Goal: Task Accomplishment & Management: Use online tool/utility

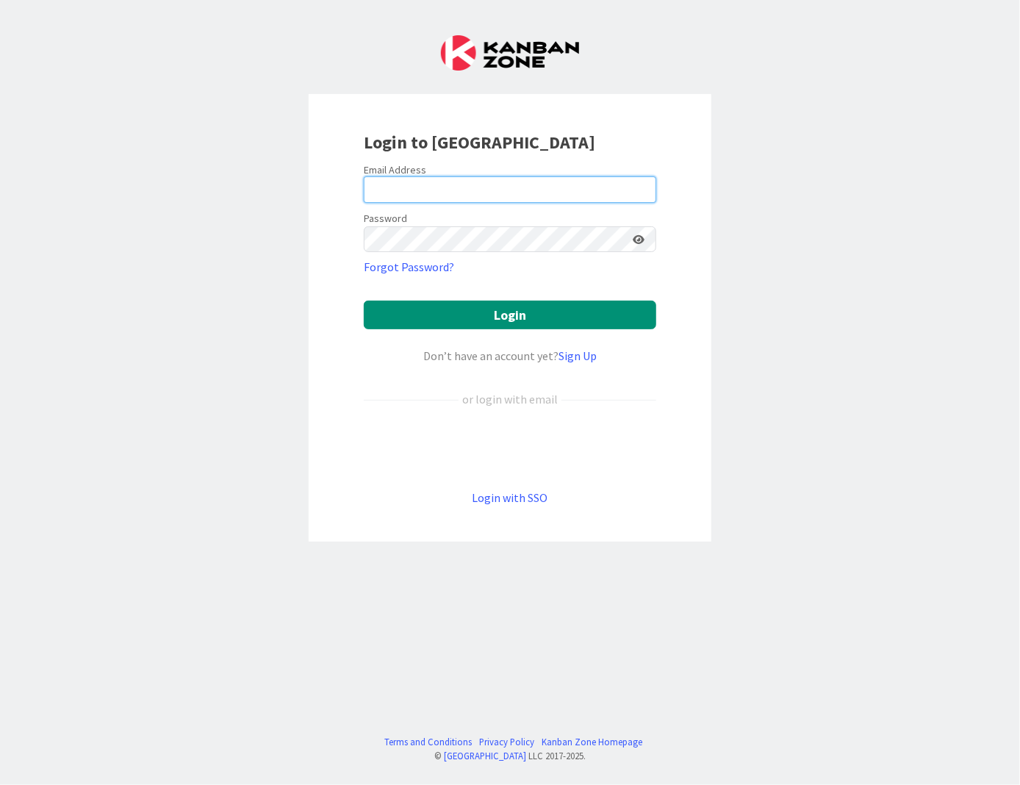
click at [618, 190] on input "email" at bounding box center [510, 189] width 293 height 26
type input "[EMAIL_ADDRESS][DOMAIN_NAME]"
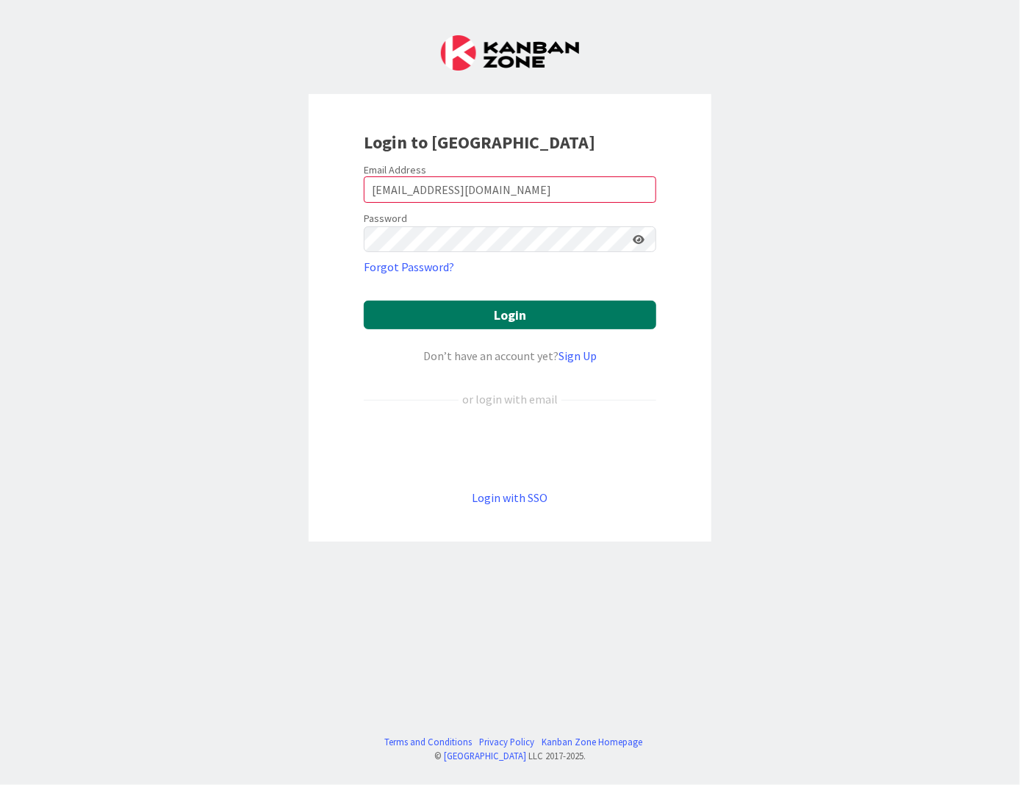
click at [590, 317] on button "Login" at bounding box center [510, 315] width 293 height 29
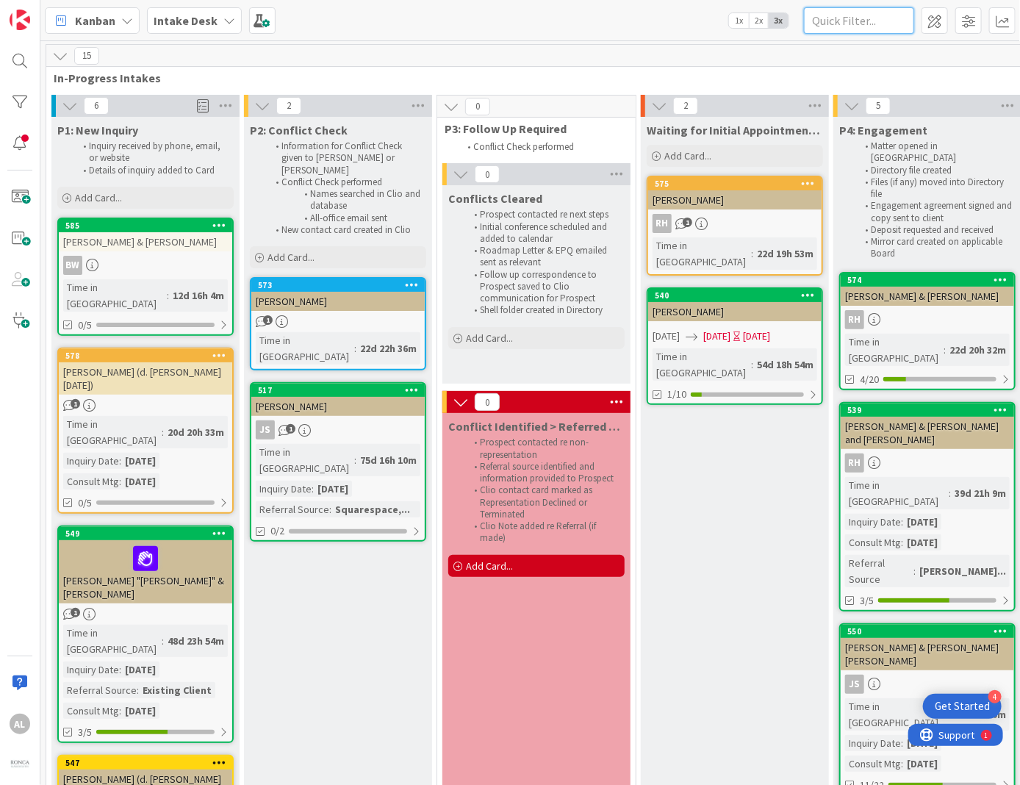
click at [841, 21] on input "text" at bounding box center [859, 20] width 110 height 26
type input "Painter"
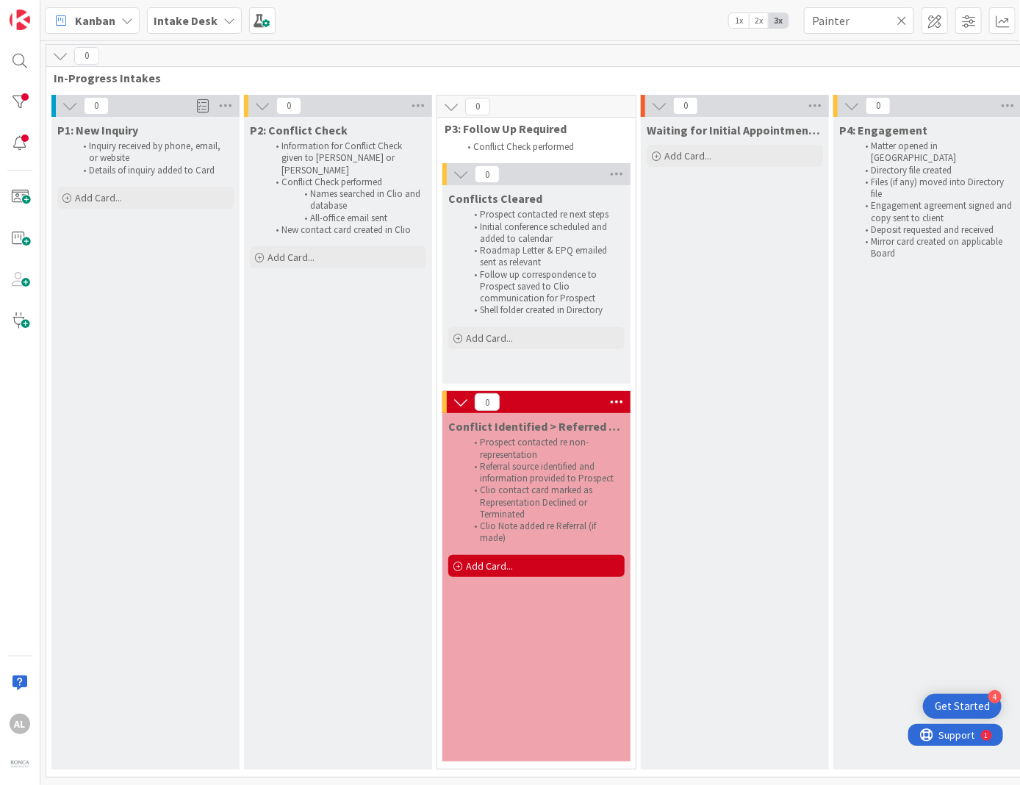
click at [905, 19] on icon at bounding box center [902, 20] width 10 height 13
click at [870, 18] on input "text" at bounding box center [859, 20] width 110 height 26
type input "[PERSON_NAME]"
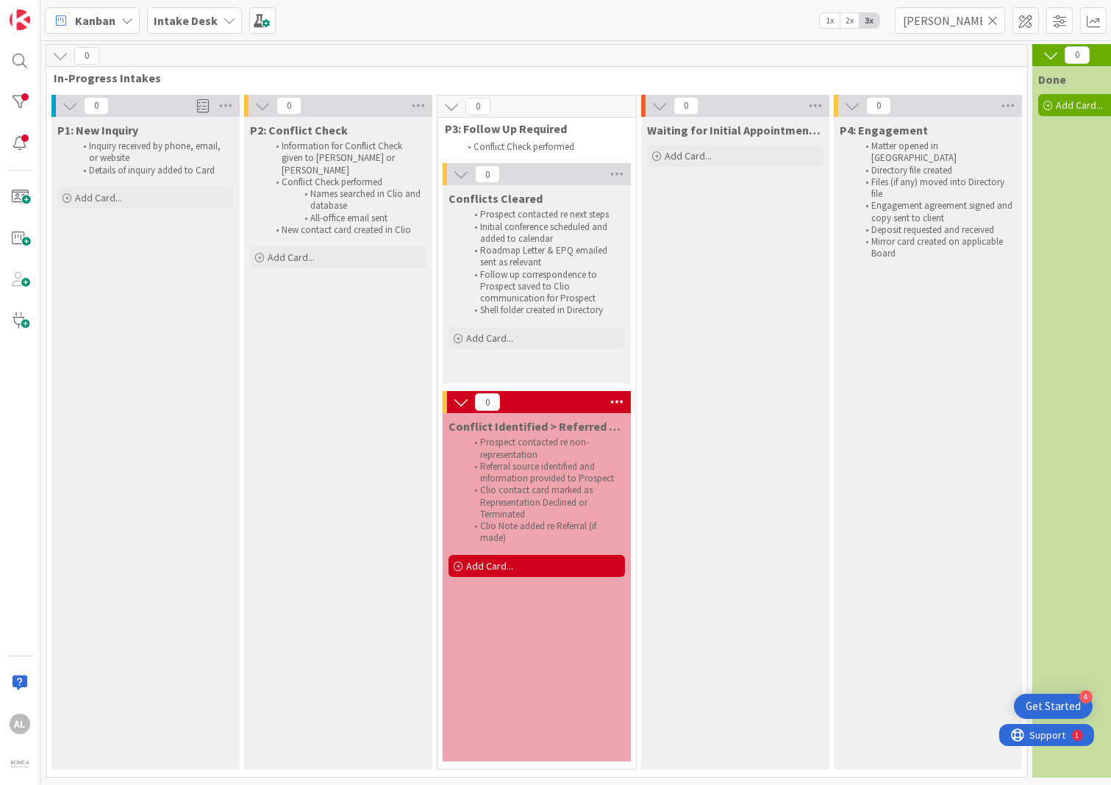
click at [988, 22] on icon at bounding box center [992, 20] width 10 height 13
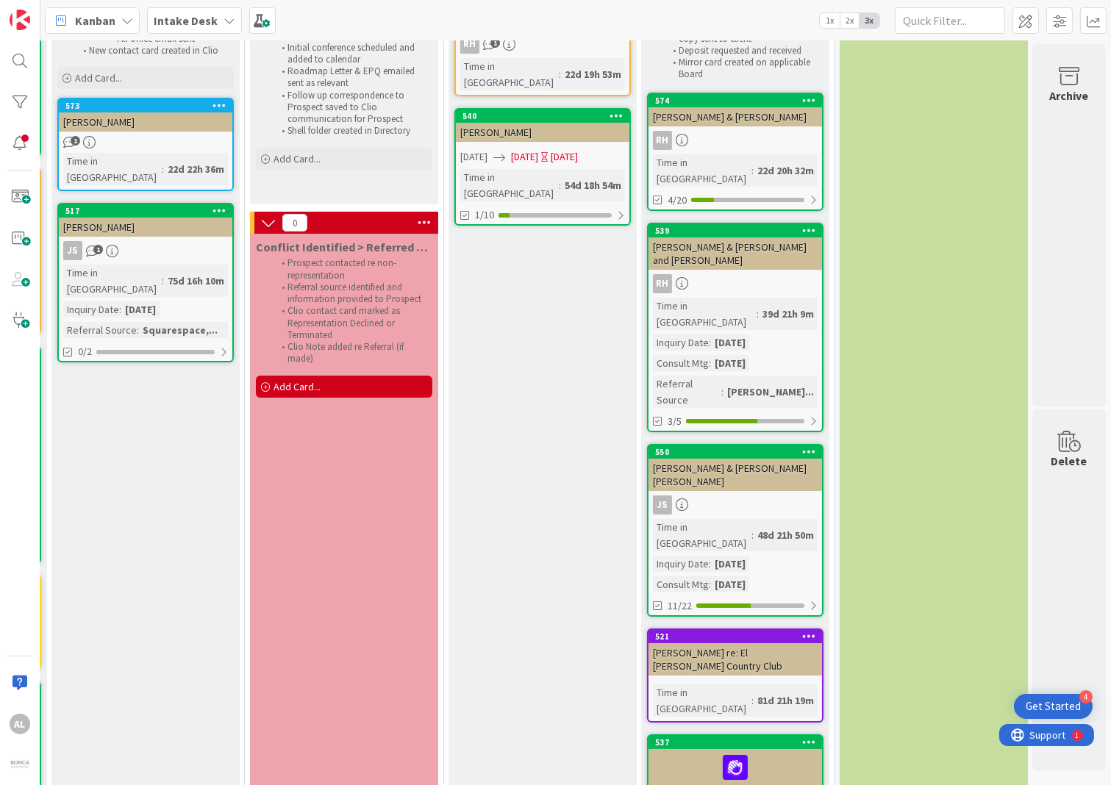
scroll to position [260, 204]
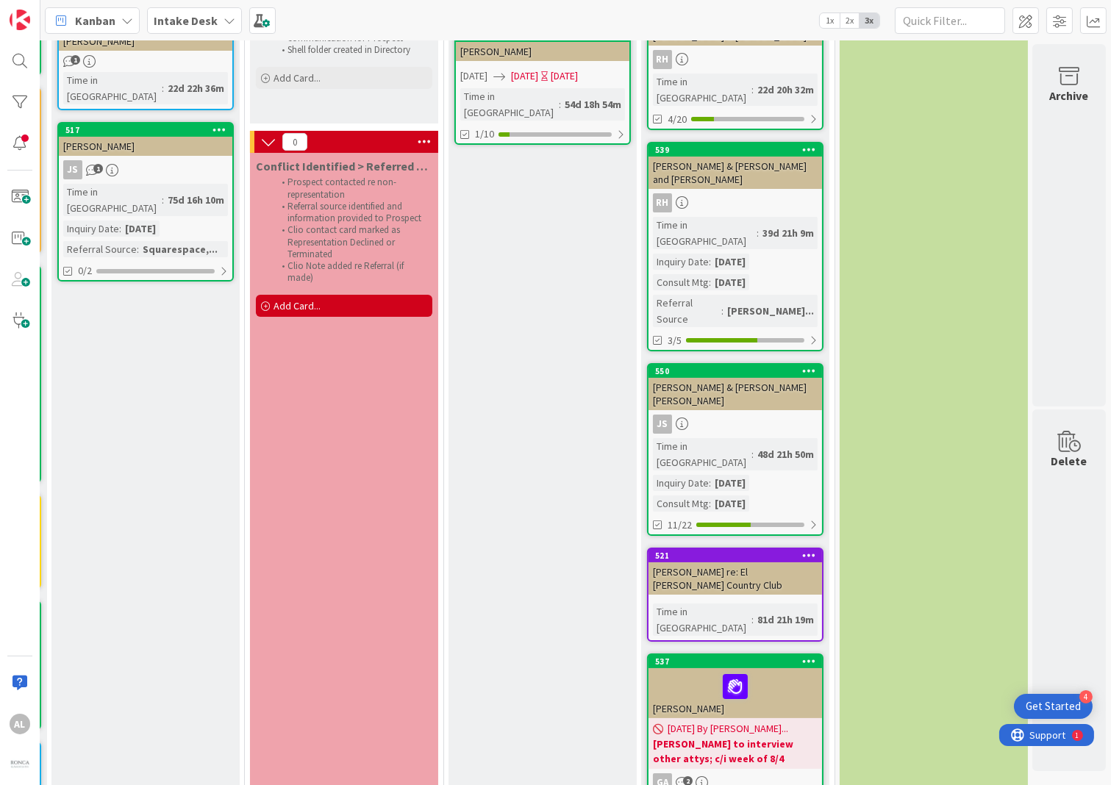
click at [218, 24] on div "Intake Desk" at bounding box center [194, 20] width 95 height 26
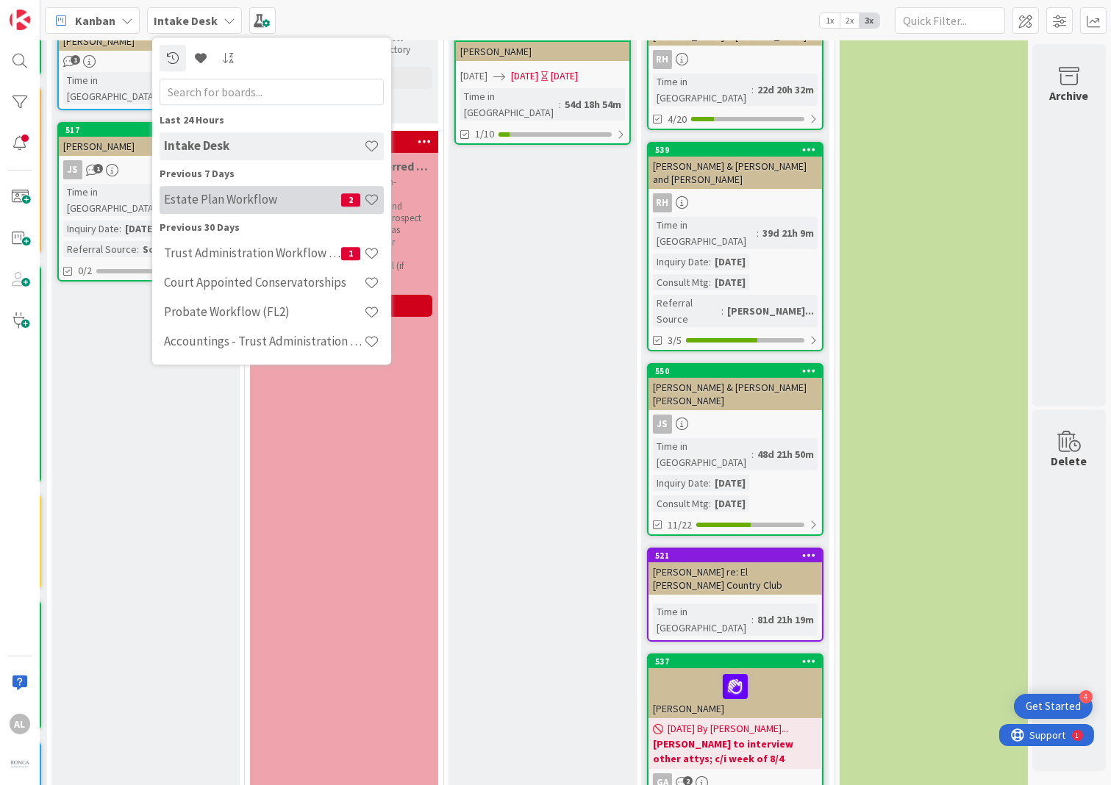
click at [211, 210] on div "Estate Plan Workflow 2" at bounding box center [272, 200] width 224 height 28
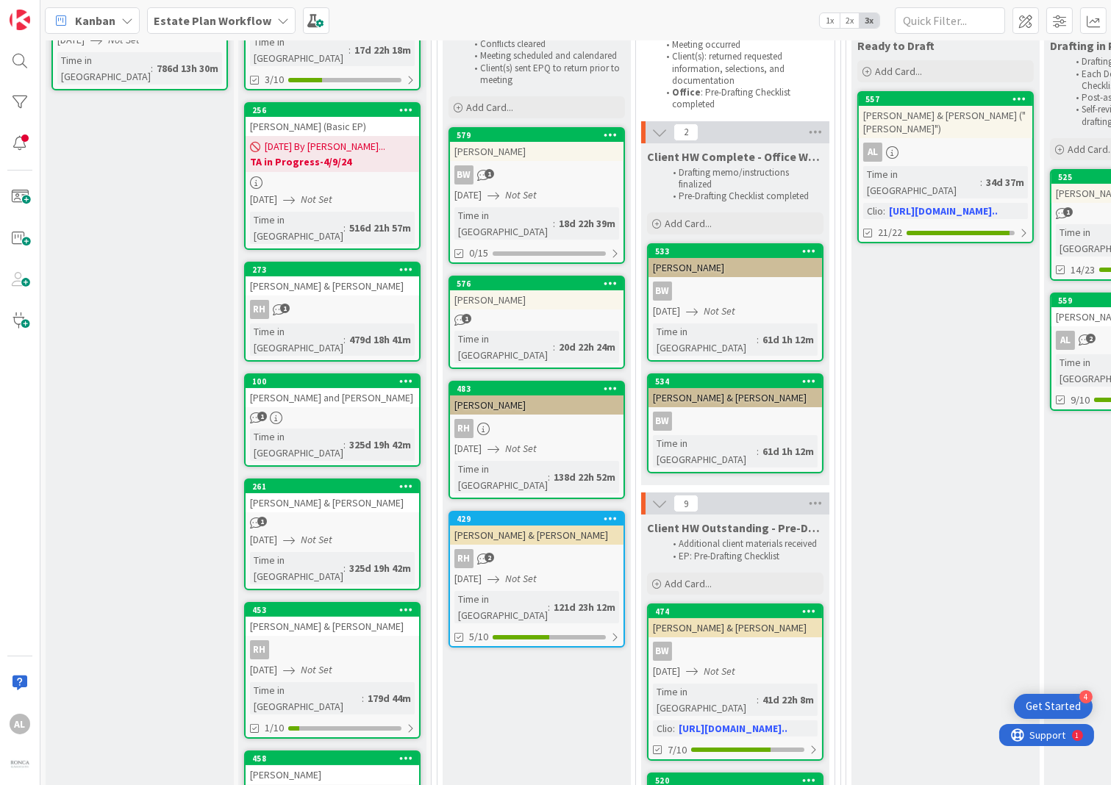
scroll to position [165, 0]
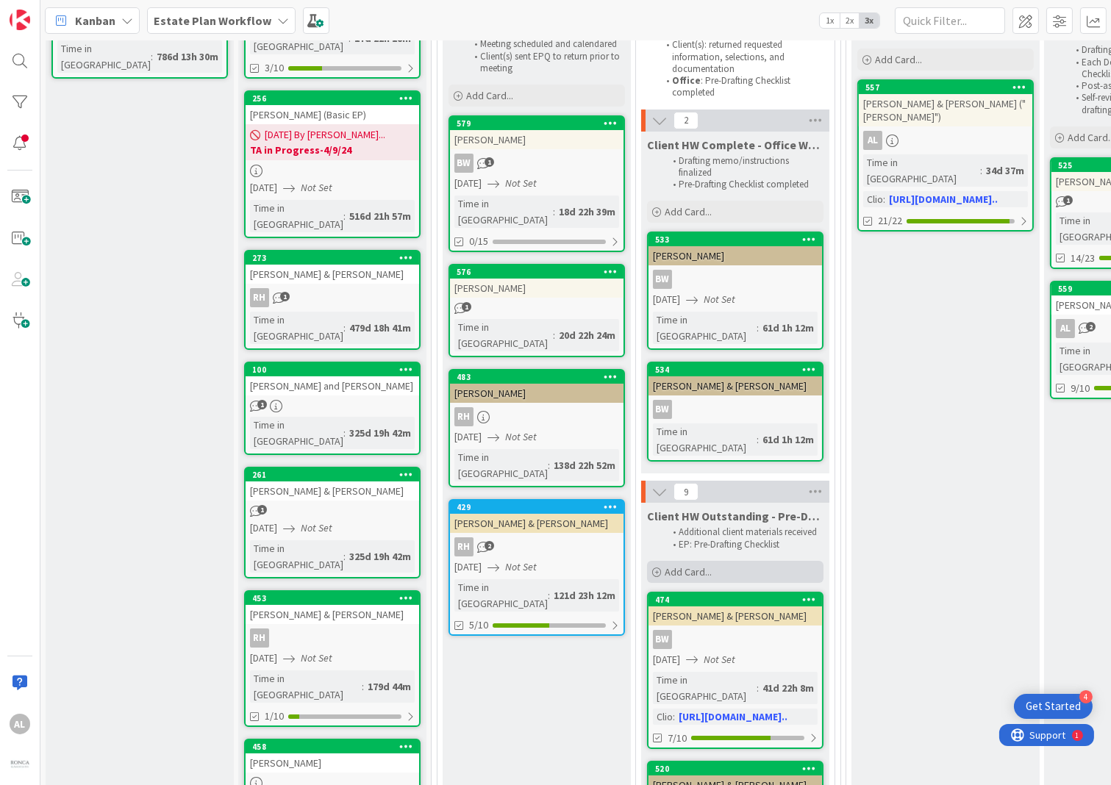
click at [682, 565] on span "Add Card..." at bounding box center [688, 571] width 47 height 13
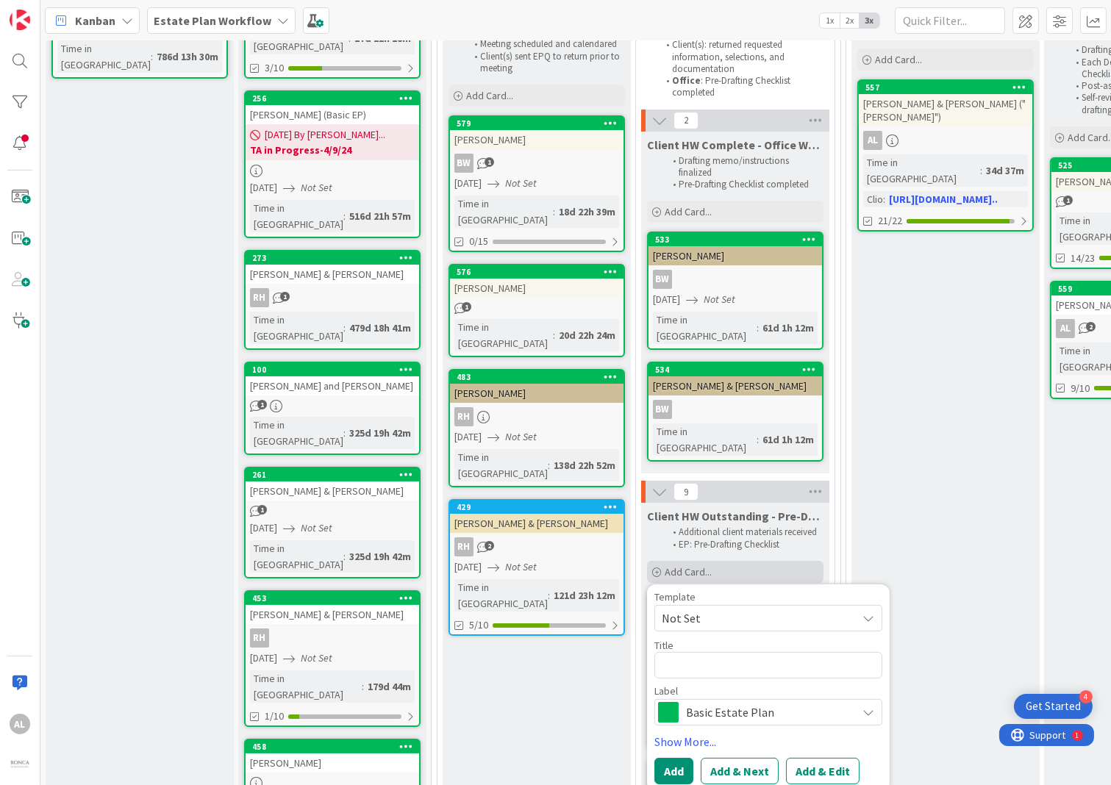
type textarea "x"
type textarea "P"
type textarea "x"
type textarea "Pa"
type textarea "x"
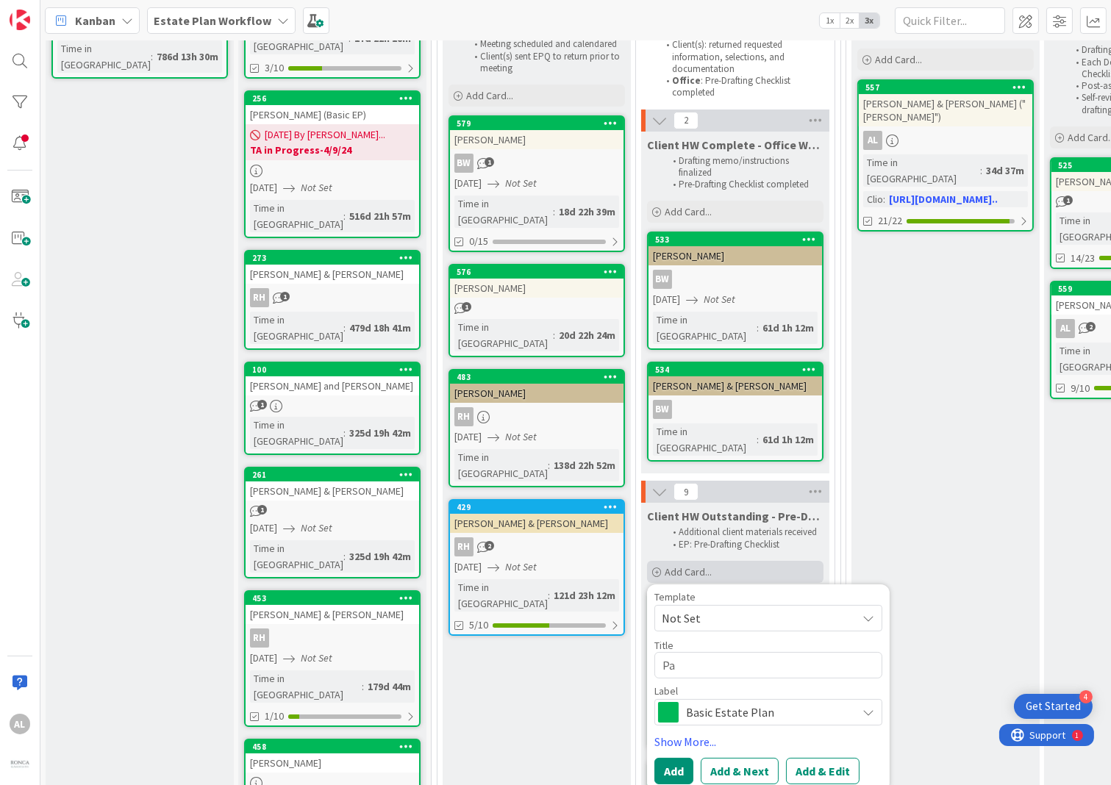
type textarea "Pay"
type textarea "x"
type textarea "Pa"
type textarea "x"
type textarea "Pai"
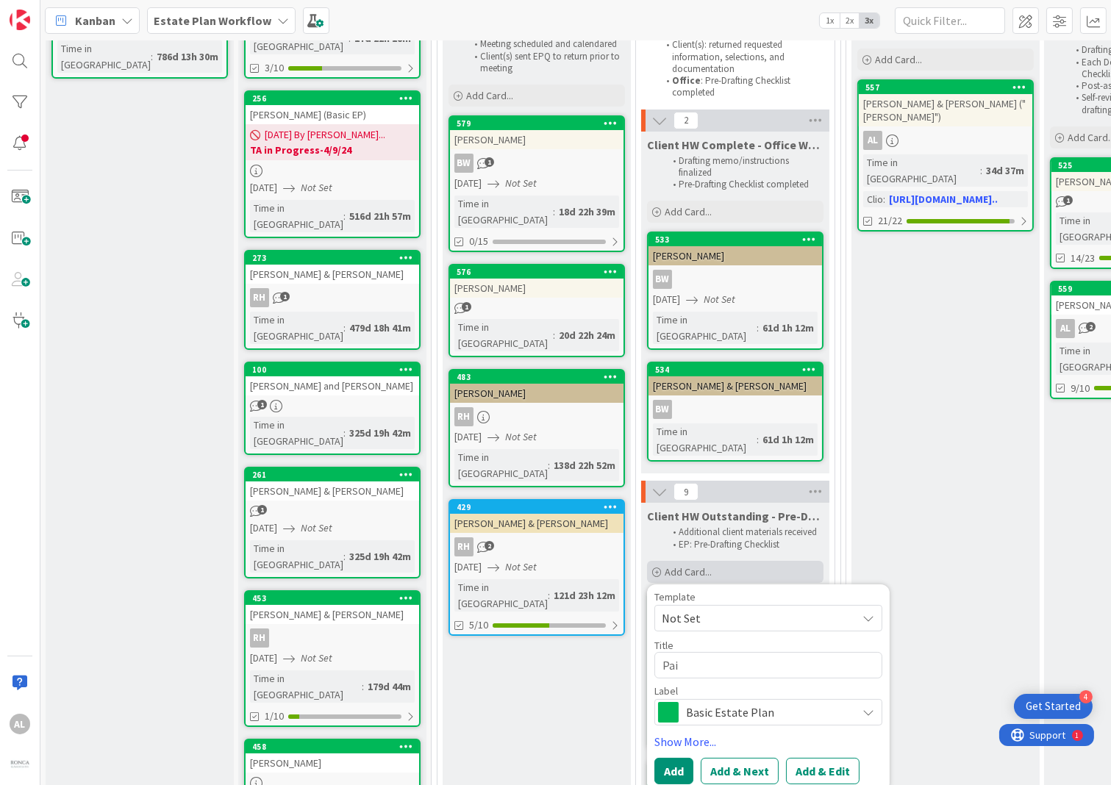
type textarea "x"
type textarea "Pain"
type textarea "x"
type textarea "Paint"
type textarea "x"
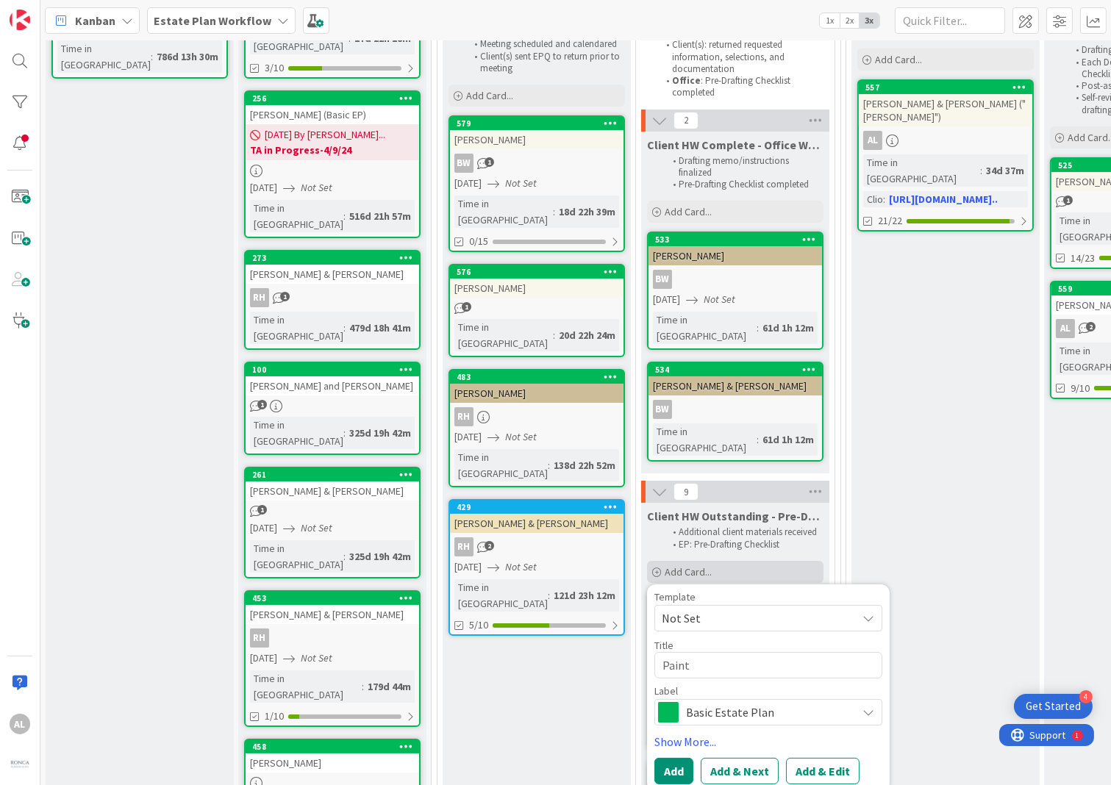
type textarea "Painte"
type textarea "x"
type textarea "Painter"
type textarea "x"
type textarea "Painter,"
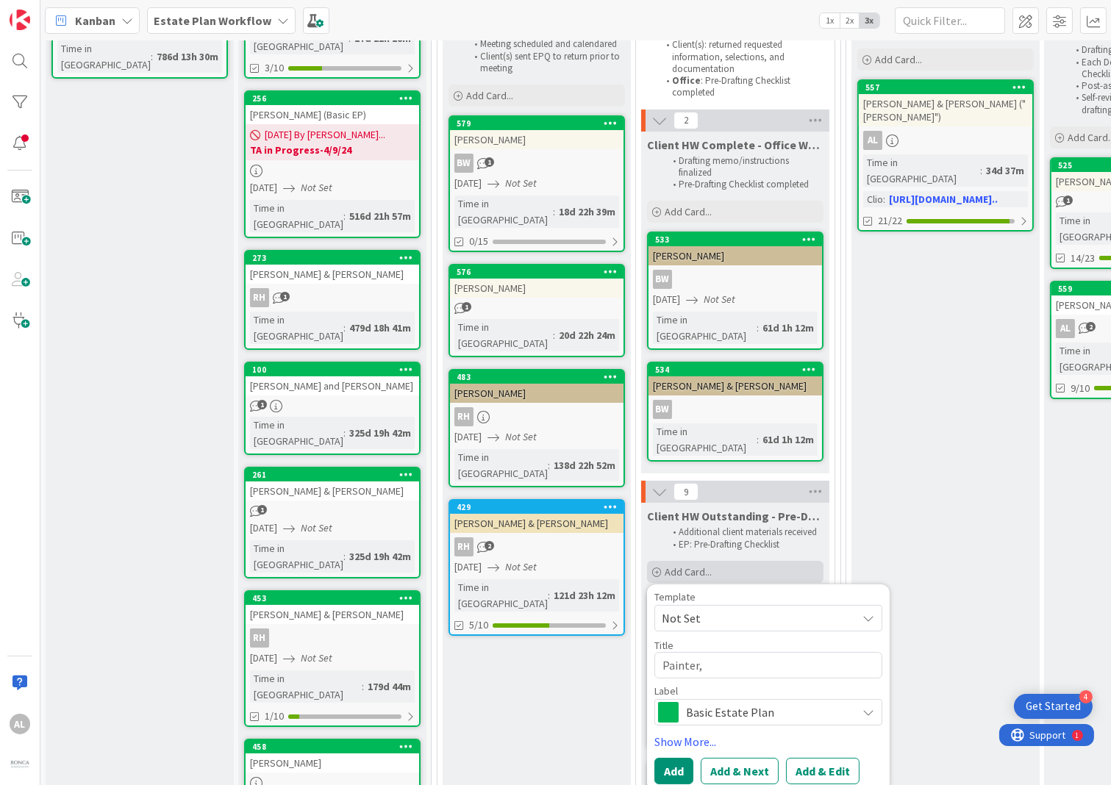
type textarea "x"
type textarea "Painter,"
type textarea "x"
type textarea "Painter, T"
type textarea "x"
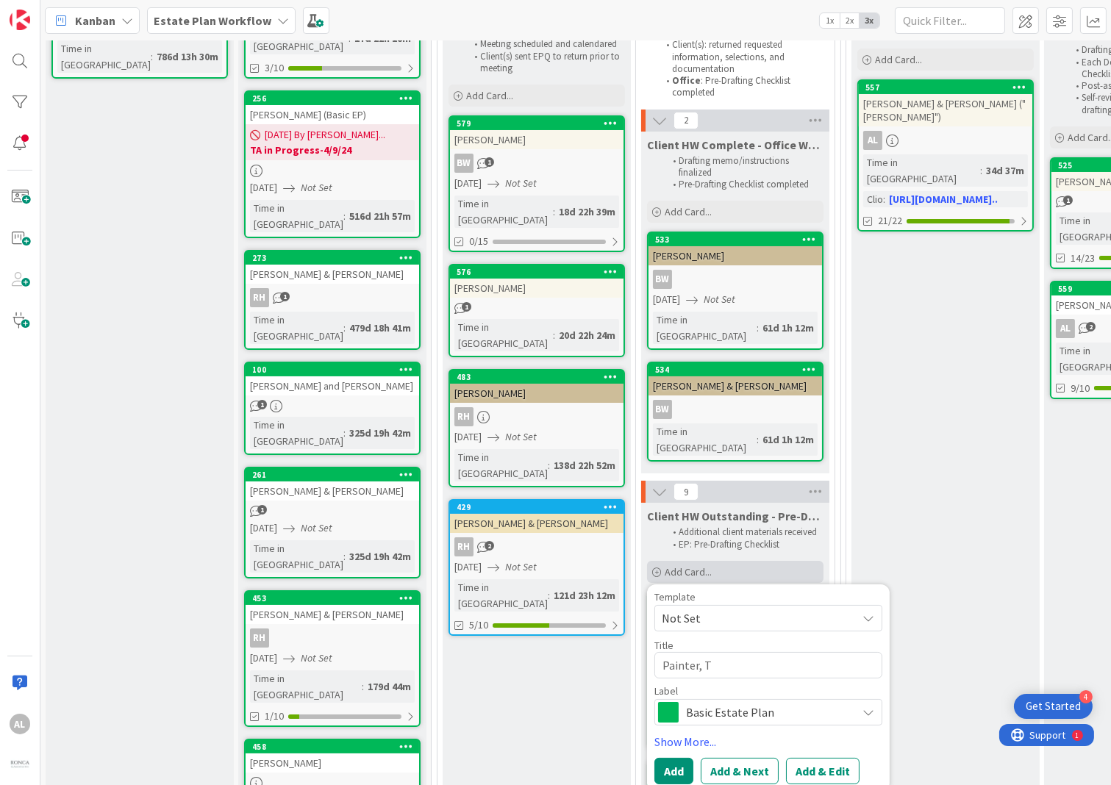
type textarea "Painter, To"
type textarea "x"
type textarea "[PERSON_NAME]"
type textarea "x"
type textarea "[PERSON_NAME]"
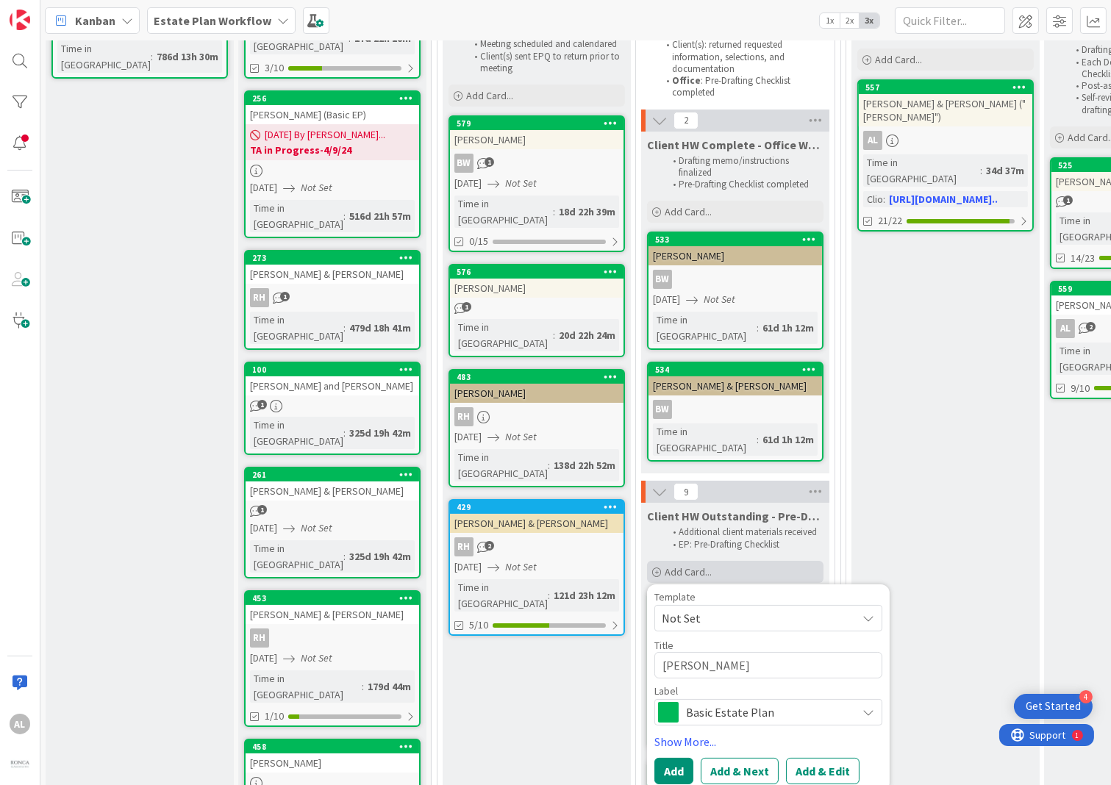
type textarea "x"
type textarea "[PERSON_NAME] &"
type textarea "x"
type textarea "[PERSON_NAME] &"
type textarea "x"
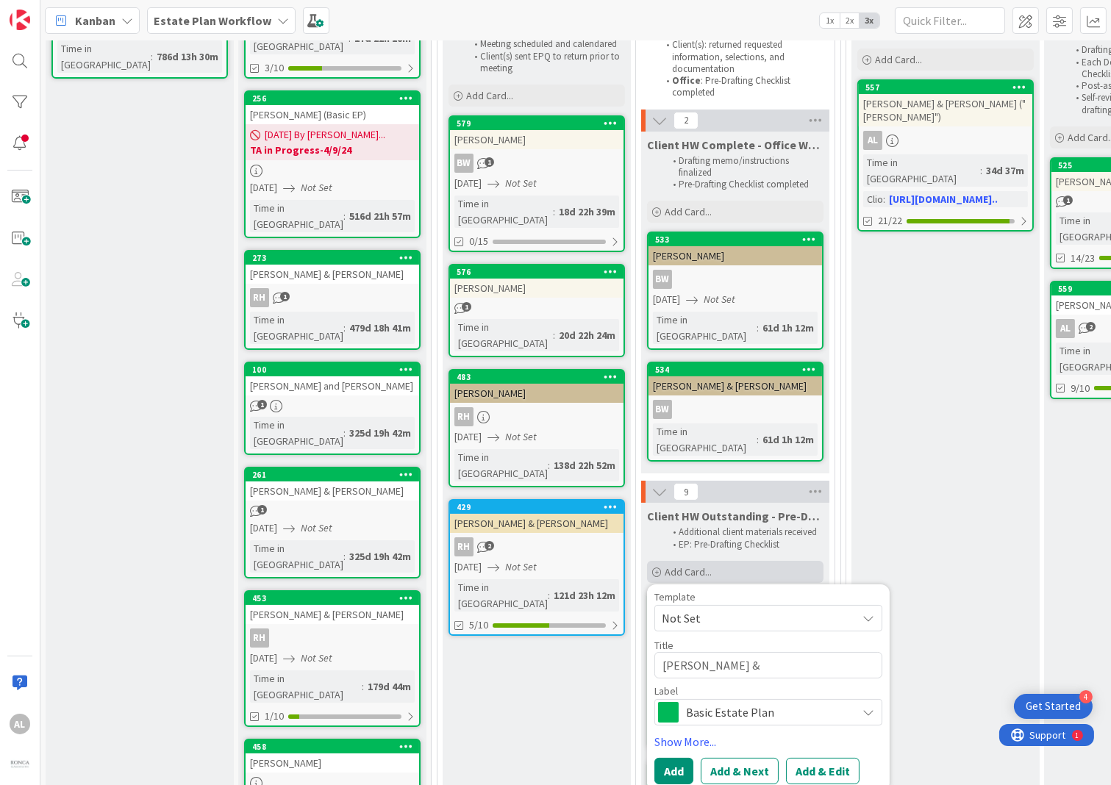
type textarea "[PERSON_NAME] & T"
type textarea "x"
type textarea "[PERSON_NAME] & Ta"
type textarea "x"
type textarea "[PERSON_NAME] & [PERSON_NAME]"
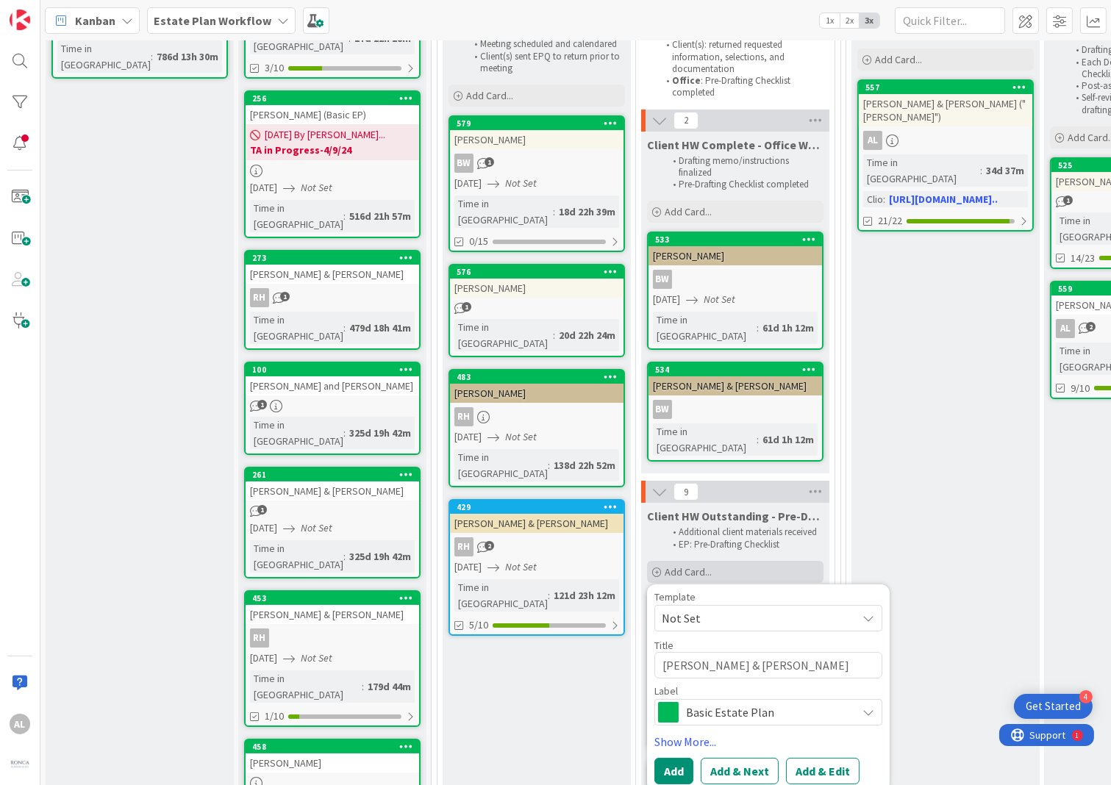
type textarea "x"
type textarea "[PERSON_NAME] & [PERSON_NAME]"
type textarea "x"
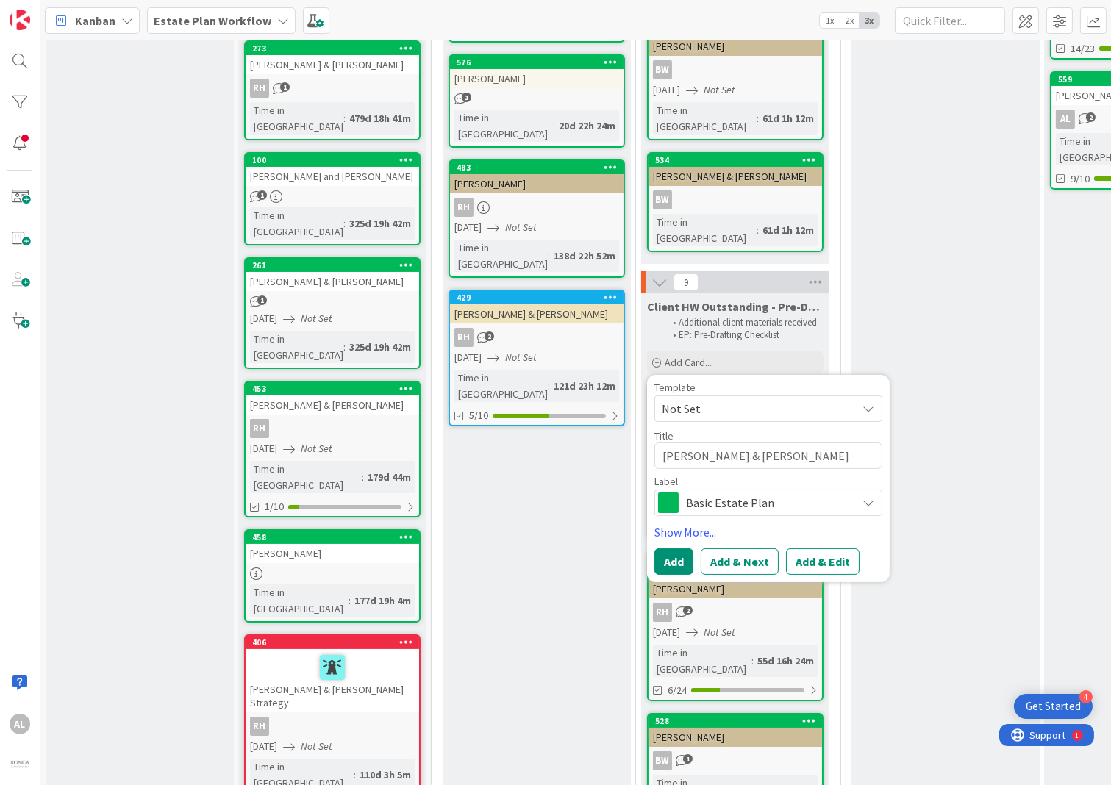
scroll to position [401, 0]
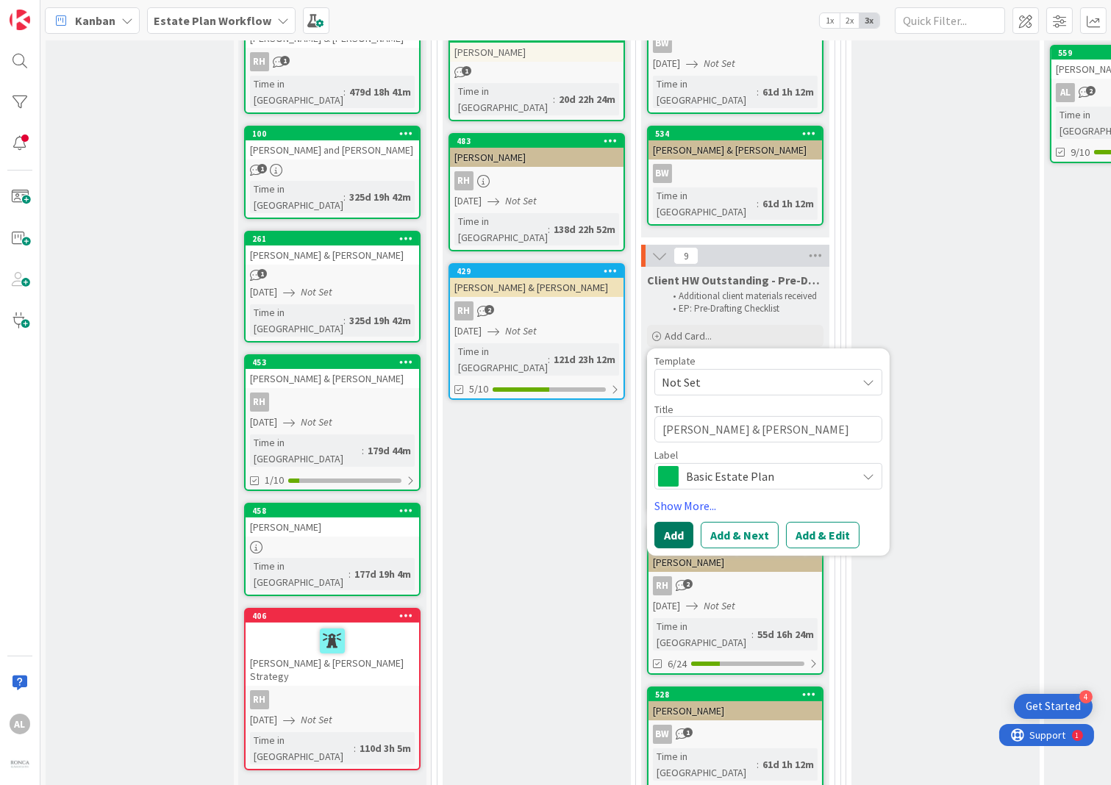
type textarea "[PERSON_NAME] & [PERSON_NAME]"
click at [673, 522] on button "Add" at bounding box center [673, 535] width 39 height 26
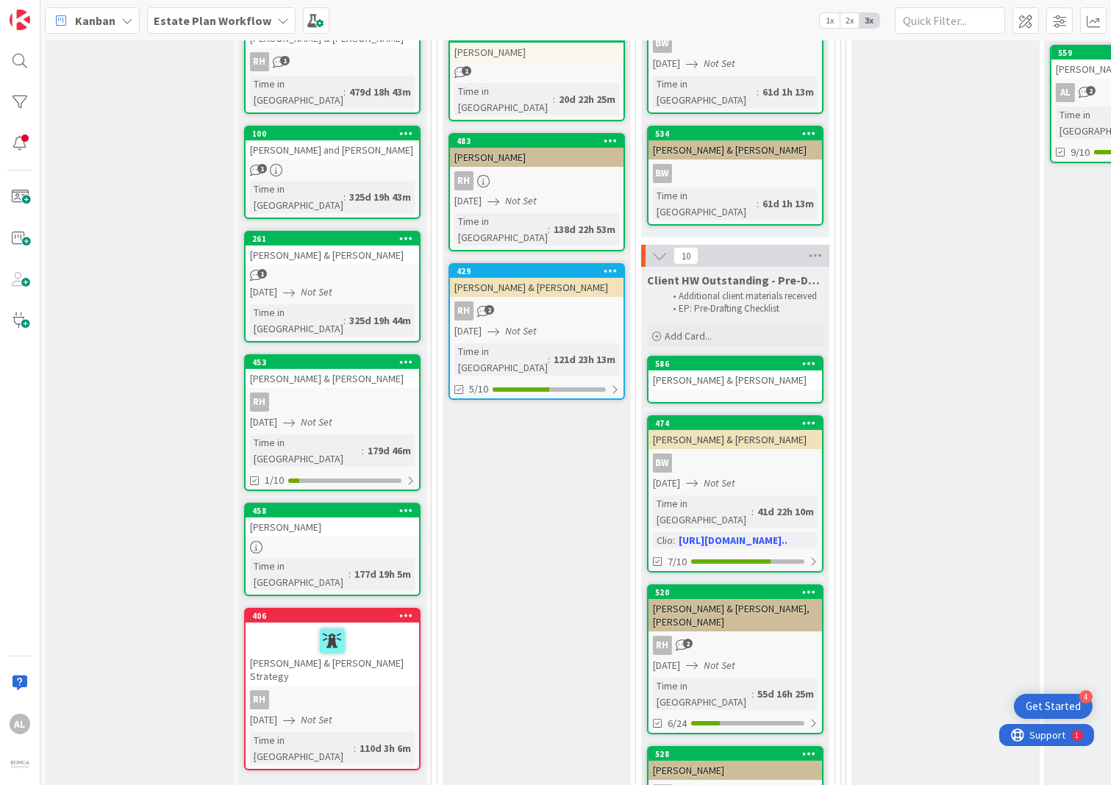
click at [718, 356] on link "586 [PERSON_NAME] & [PERSON_NAME]" at bounding box center [735, 380] width 176 height 48
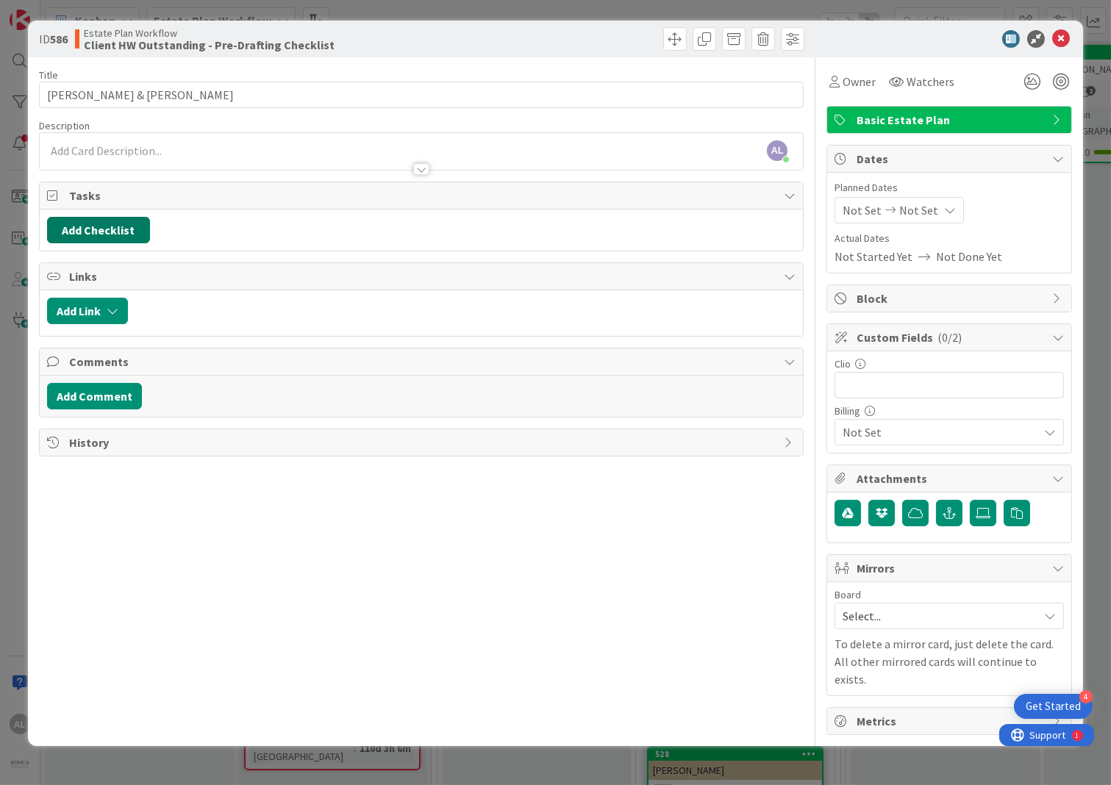
click at [79, 227] on button "Add Checklist" at bounding box center [98, 230] width 103 height 26
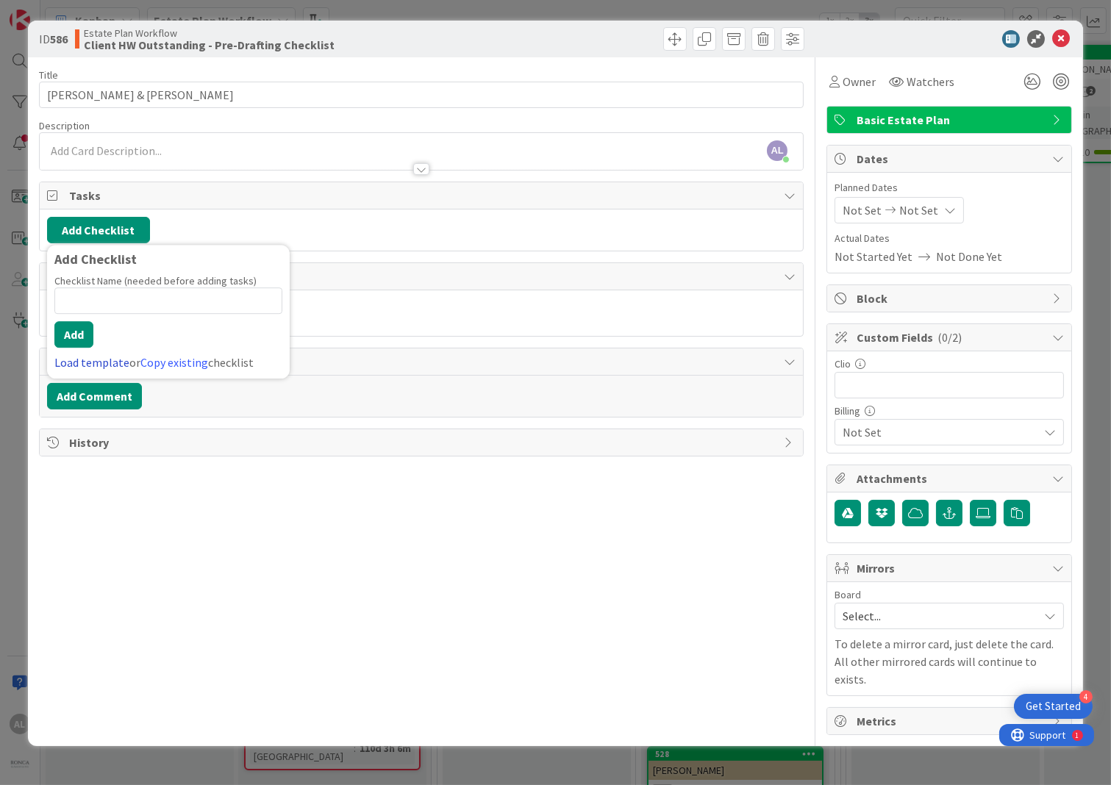
click at [92, 363] on link "Load template" at bounding box center [91, 362] width 75 height 15
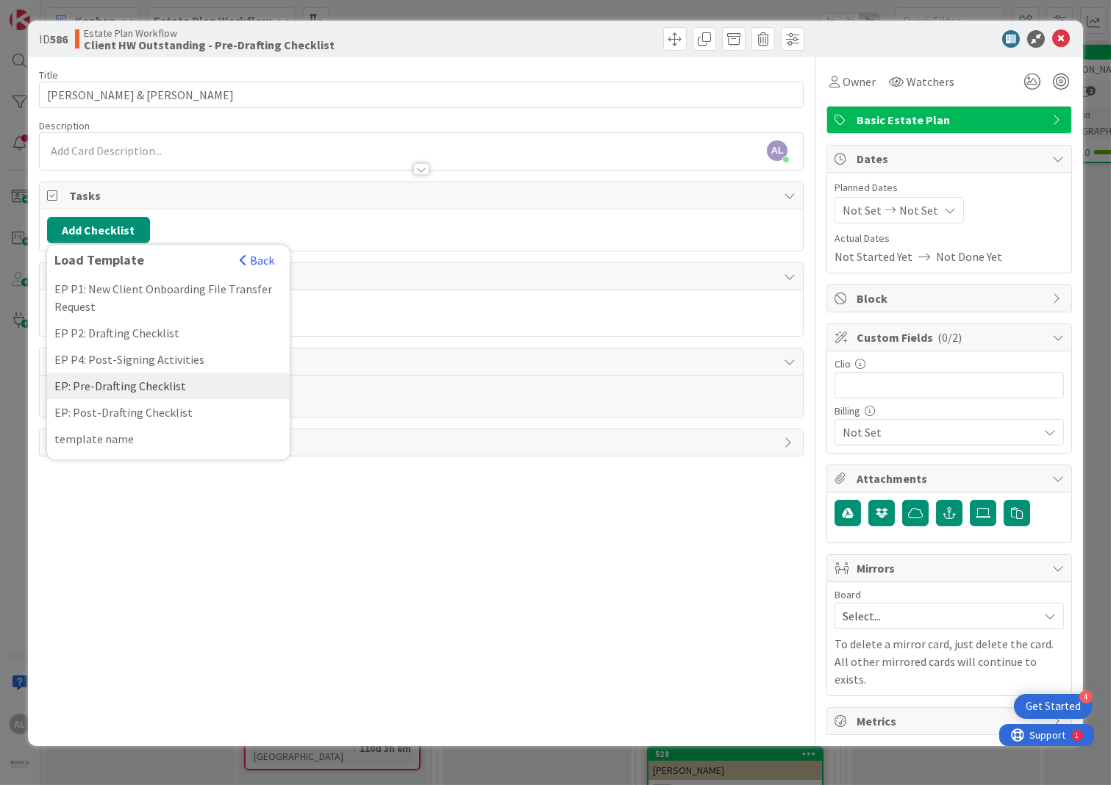
click at [160, 384] on div "EP: Pre-Drafting Checklist" at bounding box center [168, 386] width 243 height 26
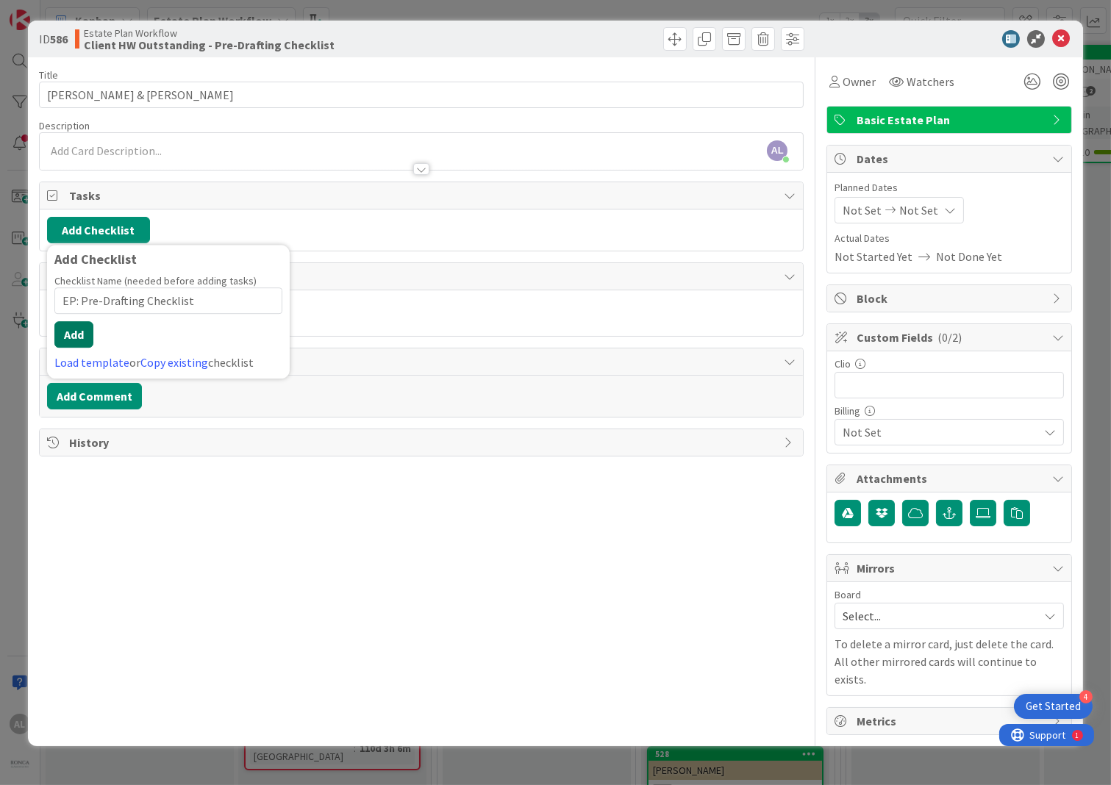
click at [71, 334] on button "Add" at bounding box center [73, 334] width 39 height 26
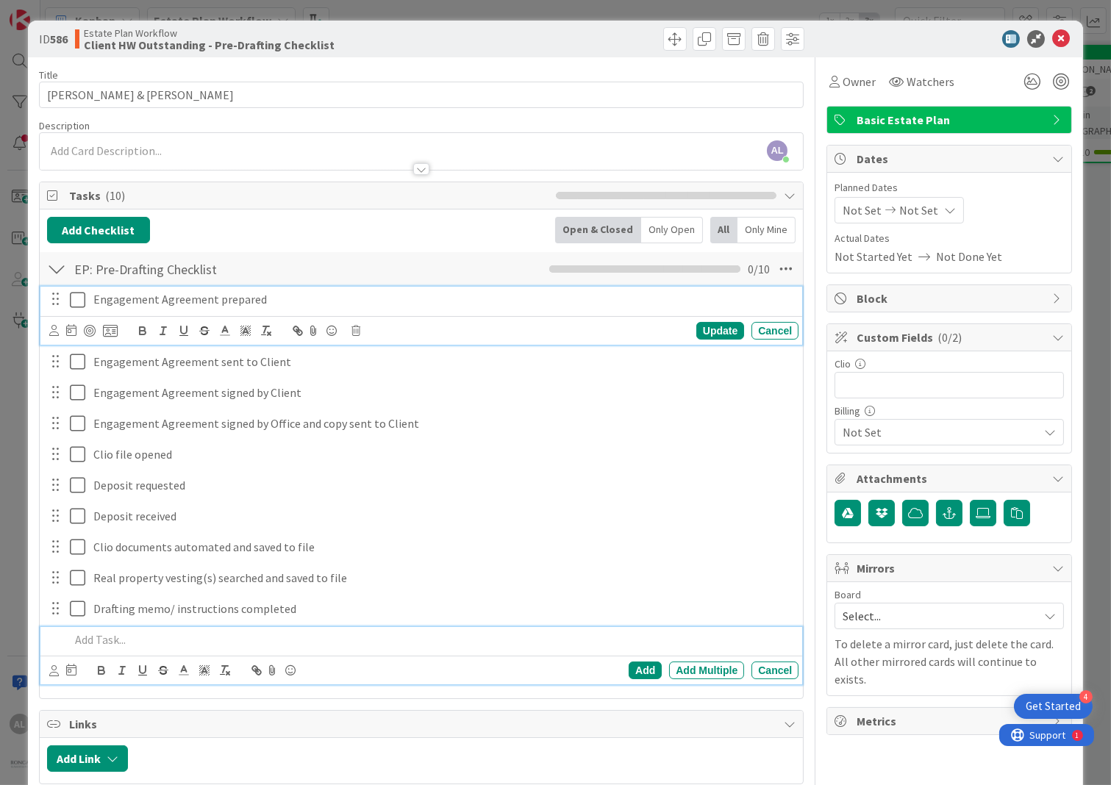
click at [78, 293] on icon at bounding box center [77, 300] width 15 height 18
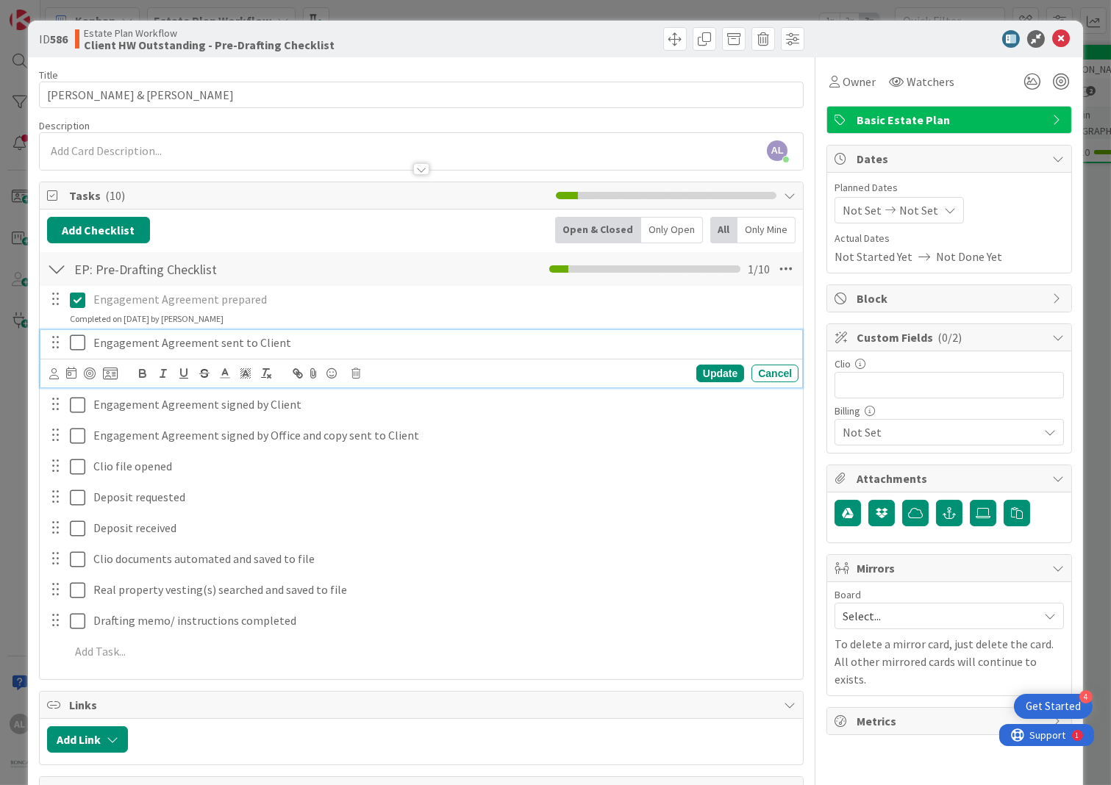
click at [75, 342] on icon at bounding box center [77, 343] width 15 height 18
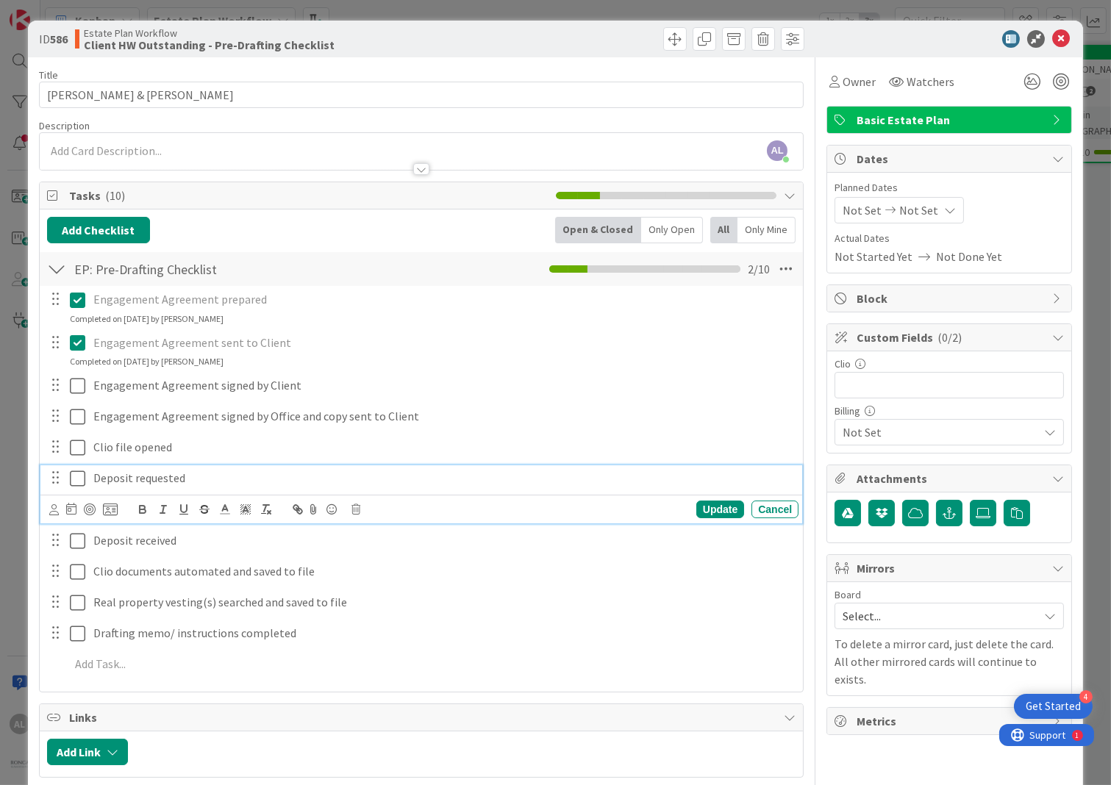
drag, startPoint x: 129, startPoint y: 478, endPoint x: 353, endPoint y: 509, distance: 225.7
click at [353, 509] on icon at bounding box center [355, 509] width 9 height 10
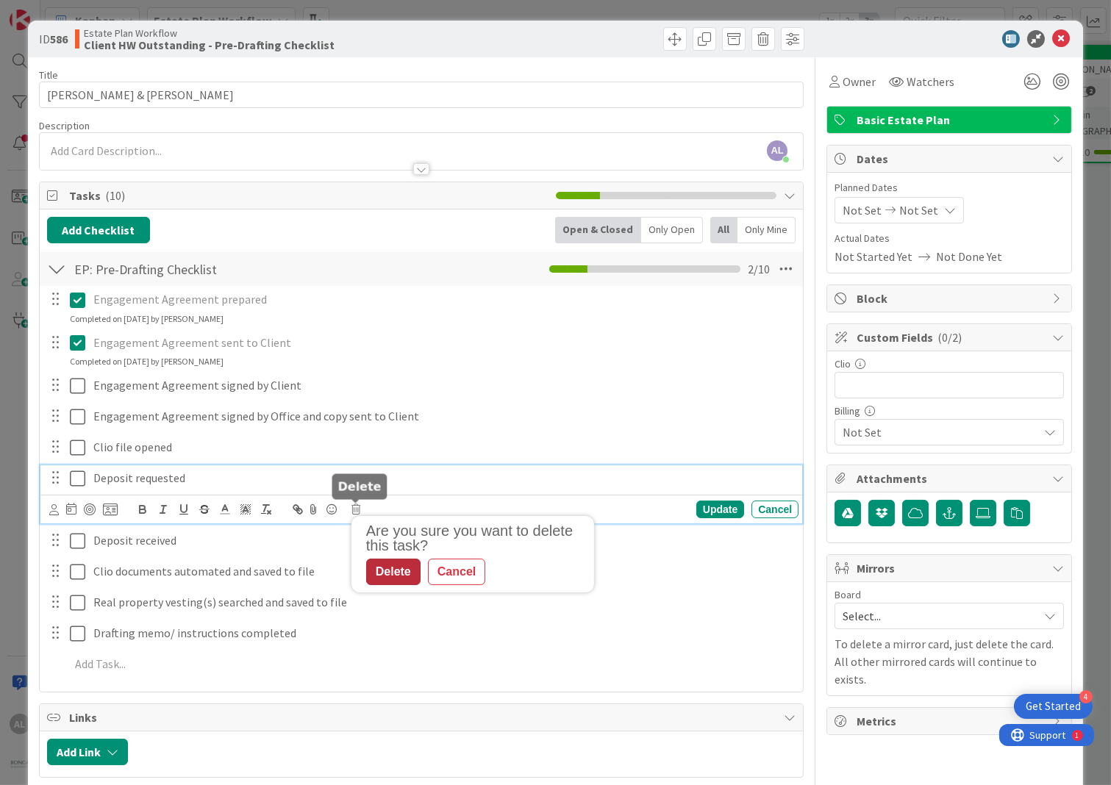
click at [391, 571] on div "Delete" at bounding box center [393, 572] width 54 height 26
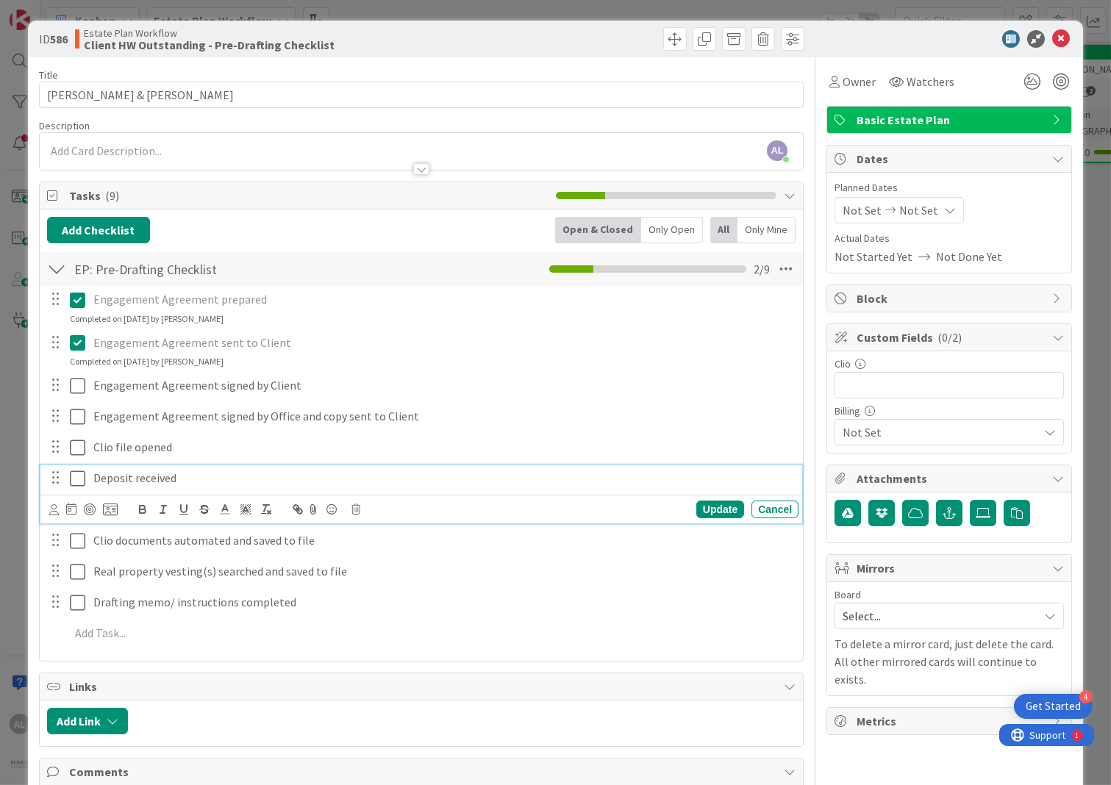
click at [124, 480] on p "Deposit received" at bounding box center [442, 478] width 699 height 17
click at [354, 507] on icon at bounding box center [355, 509] width 9 height 10
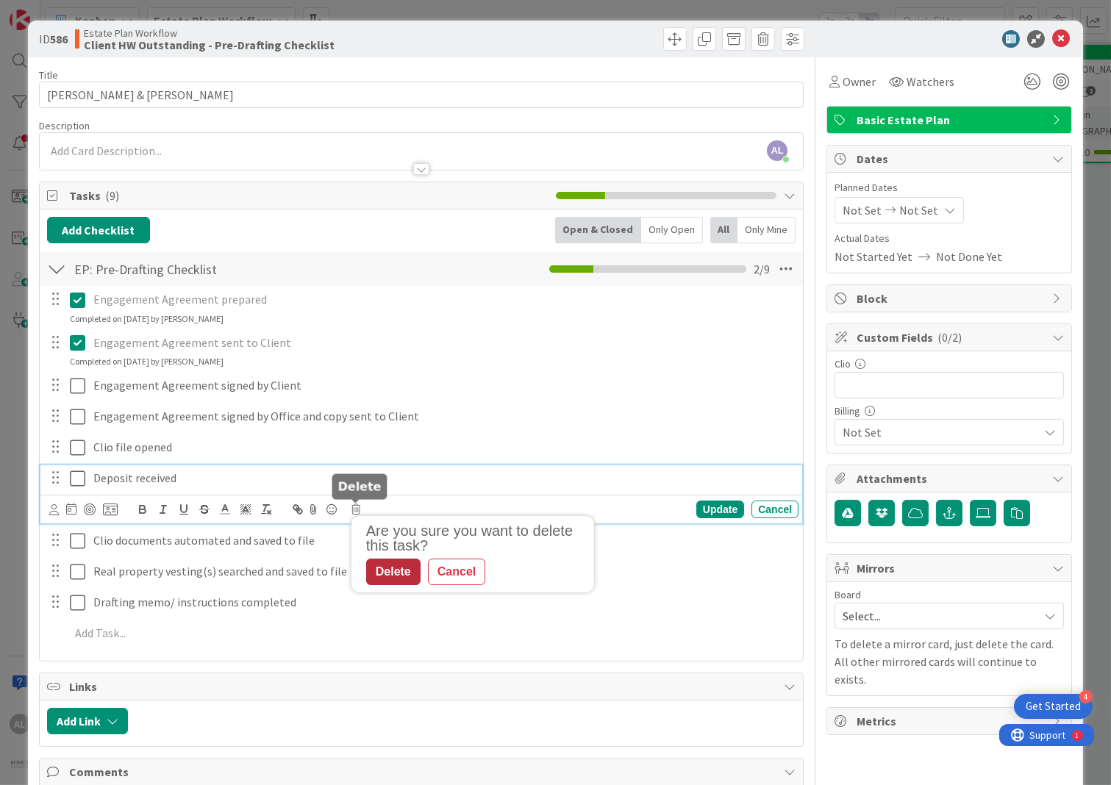
click at [388, 574] on div "Delete" at bounding box center [393, 572] width 54 height 26
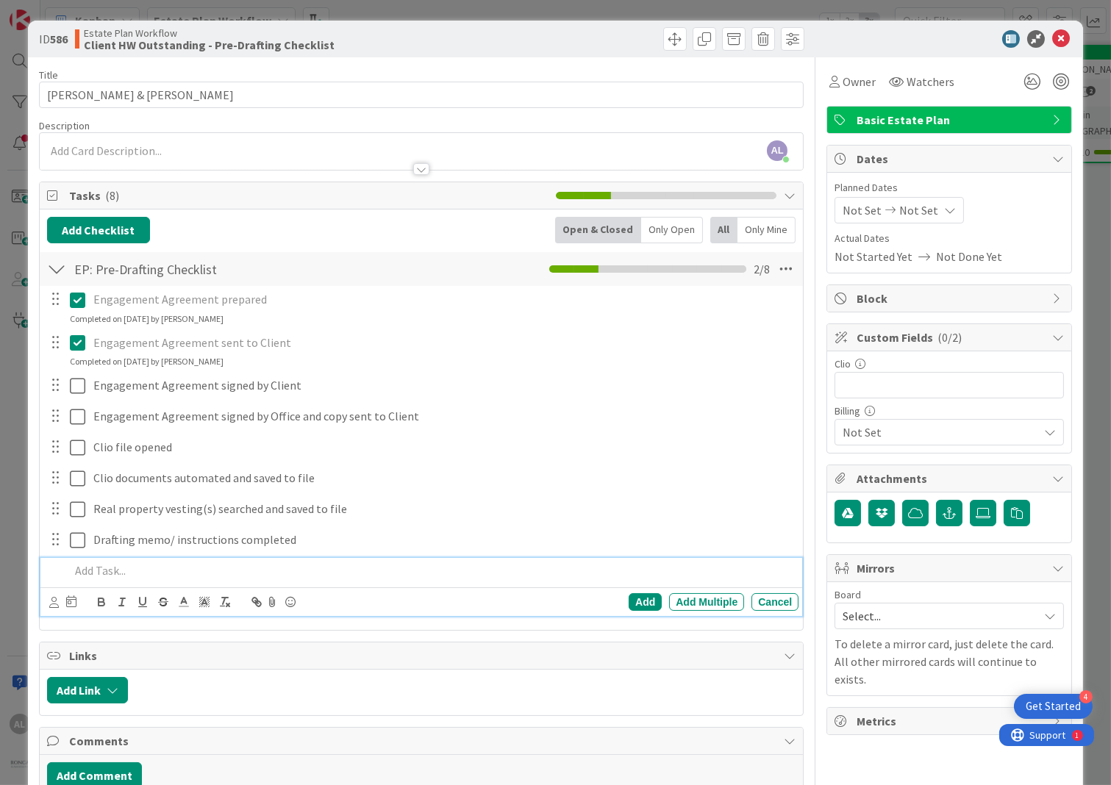
click at [90, 572] on p at bounding box center [431, 570] width 723 height 17
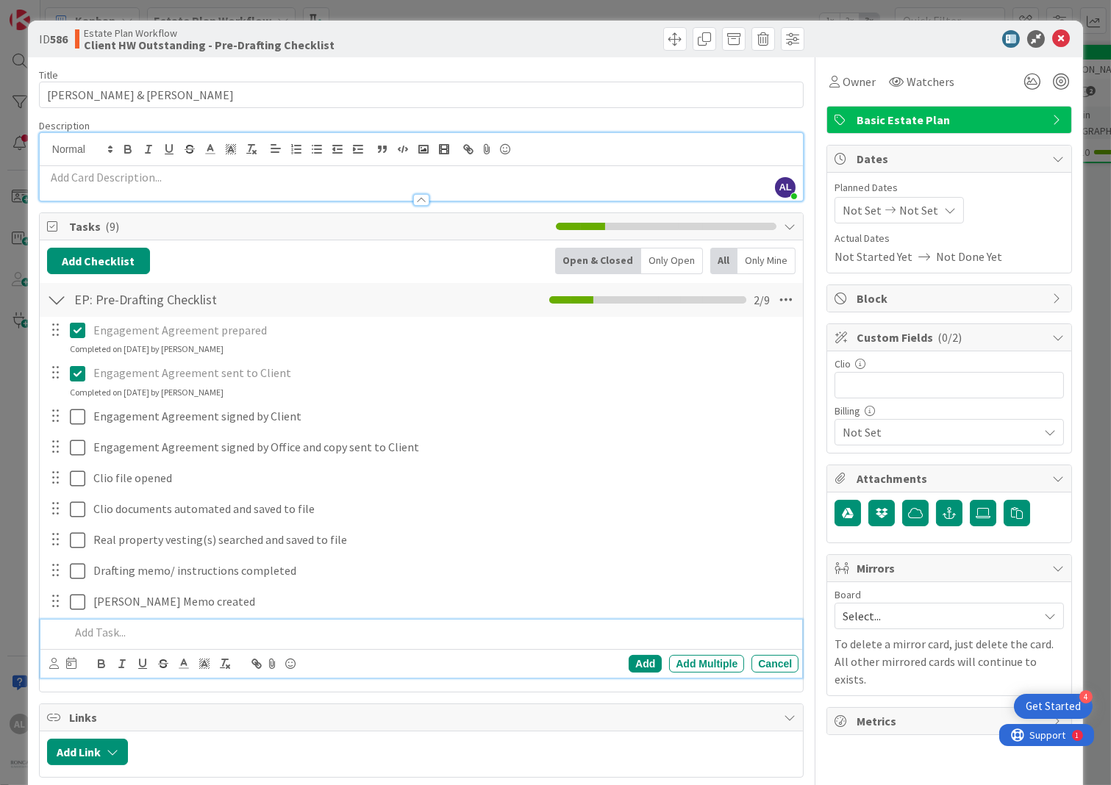
click at [182, 149] on div "AL [PERSON_NAME] joined 6 m ago" at bounding box center [421, 167] width 763 height 68
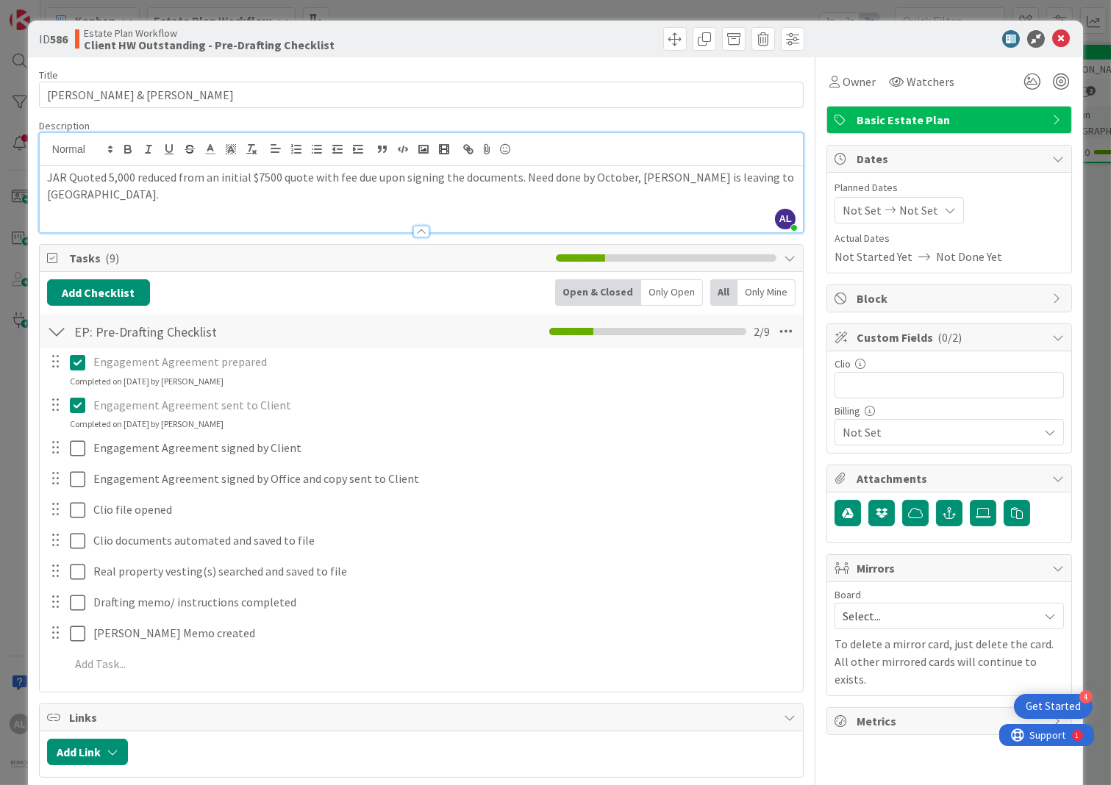
click at [46, 176] on div "JAR Quoted 5,000 reduced from an initial $7500 quote with fee due upon signing …" at bounding box center [421, 199] width 763 height 66
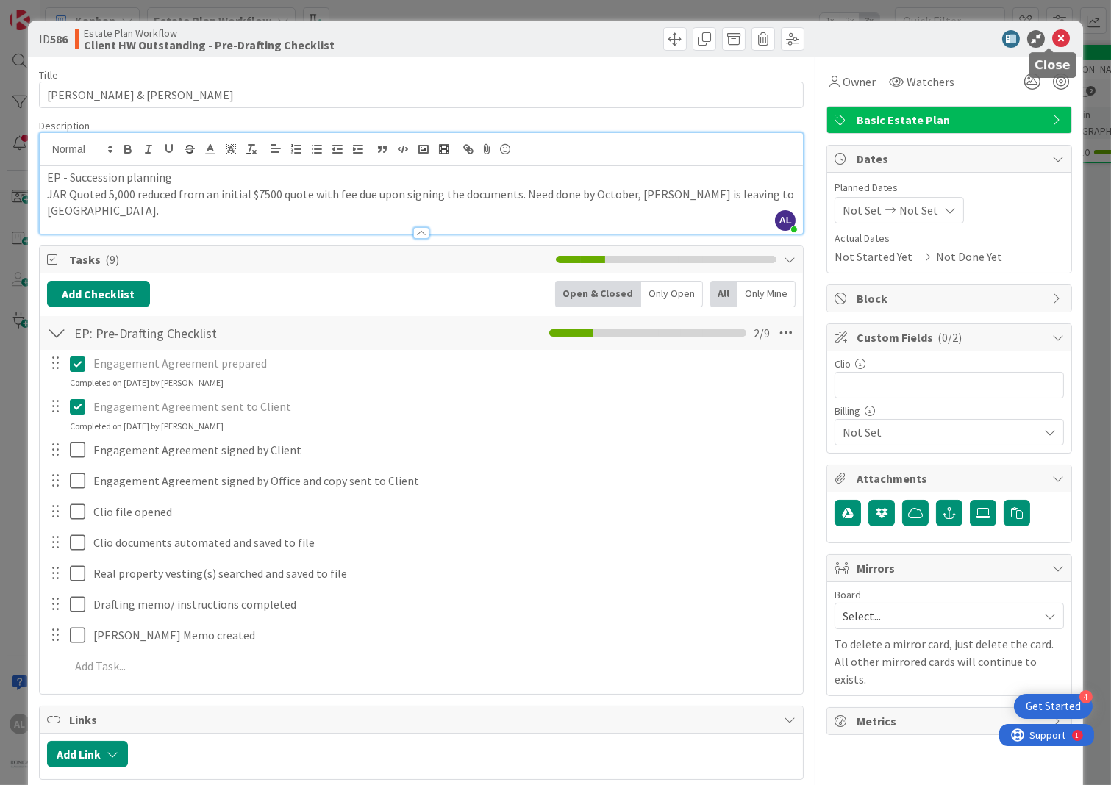
click at [1020, 35] on icon at bounding box center [1061, 39] width 18 height 18
